Goal: Find specific page/section: Find specific page/section

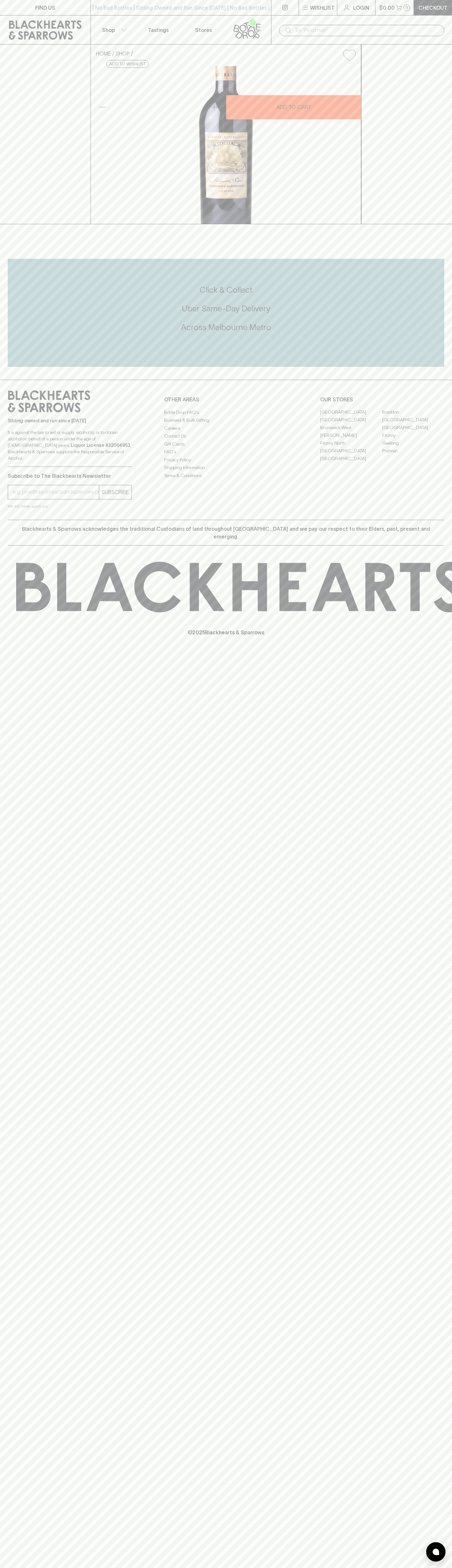
click at [43, 25] on icon at bounding box center [45, 30] width 81 height 19
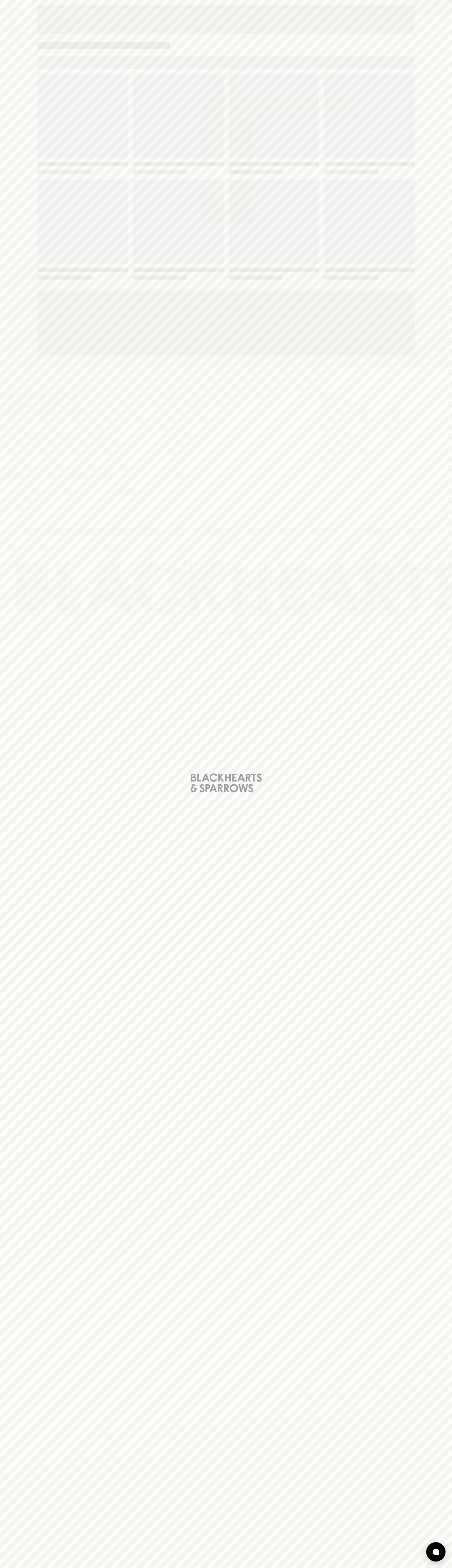
click at [420, 971] on div "Loading" at bounding box center [226, 784] width 452 height 1568
click at [397, 1567] on html "FIND US | No Bad Bottles | Sibling Owned and Run Since [DATE] | No Bad Bottles …" at bounding box center [226, 784] width 452 height 1568
click at [8, 887] on div "Loading" at bounding box center [226, 784] width 452 height 1568
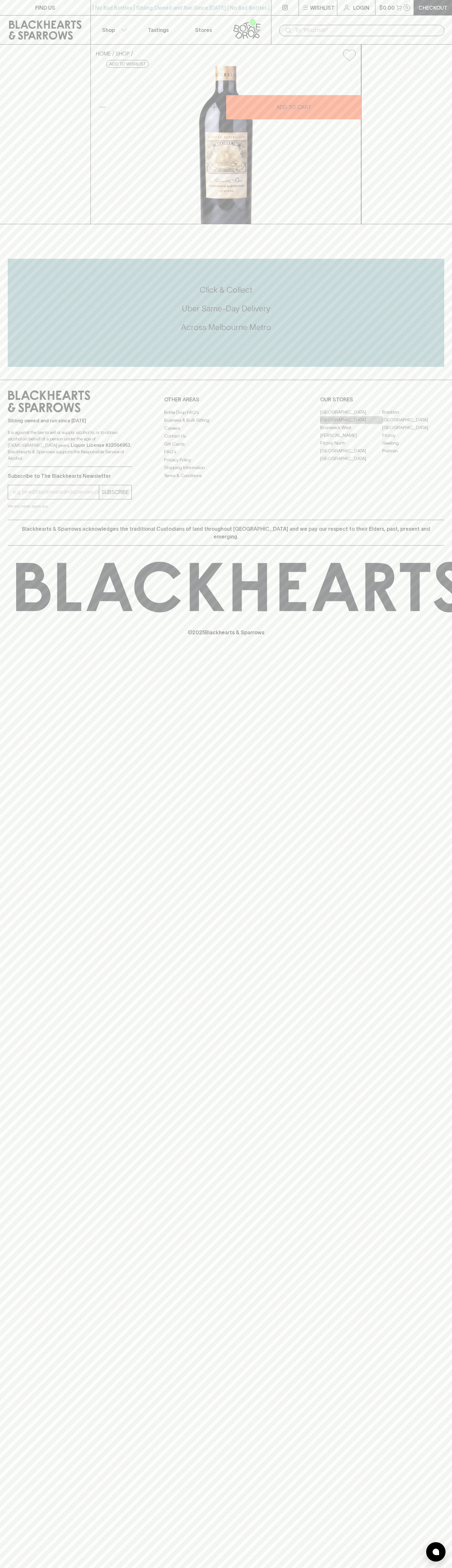
click at [351, 424] on link "[GEOGRAPHIC_DATA]" at bounding box center [351, 420] width 62 height 8
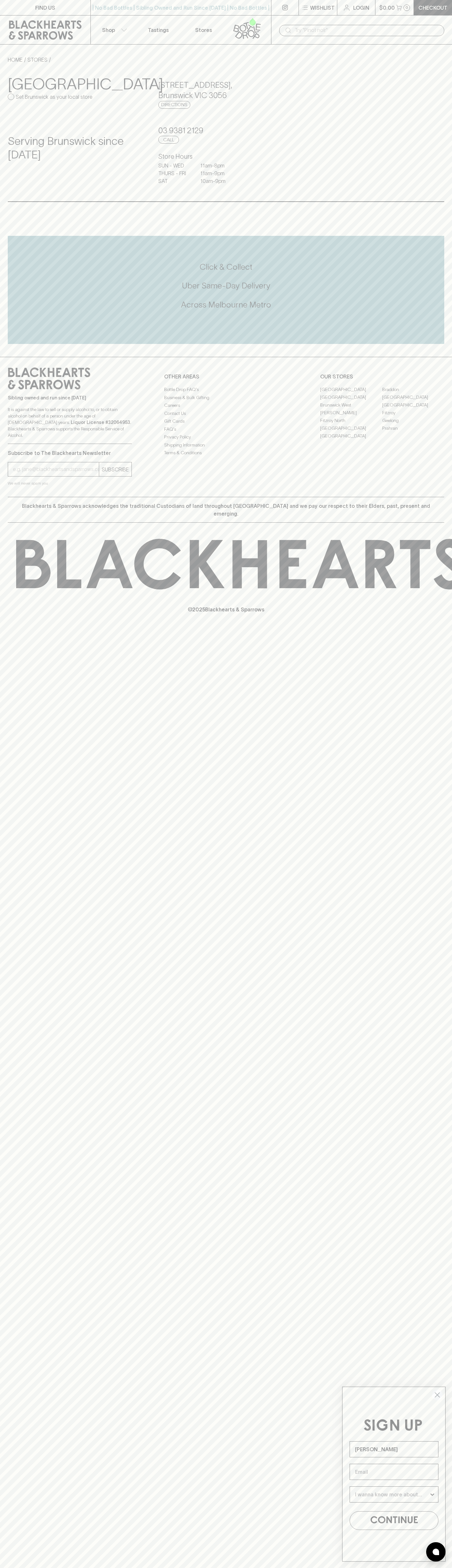
type input "John Smith"
